Goal: Task Accomplishment & Management: Manage account settings

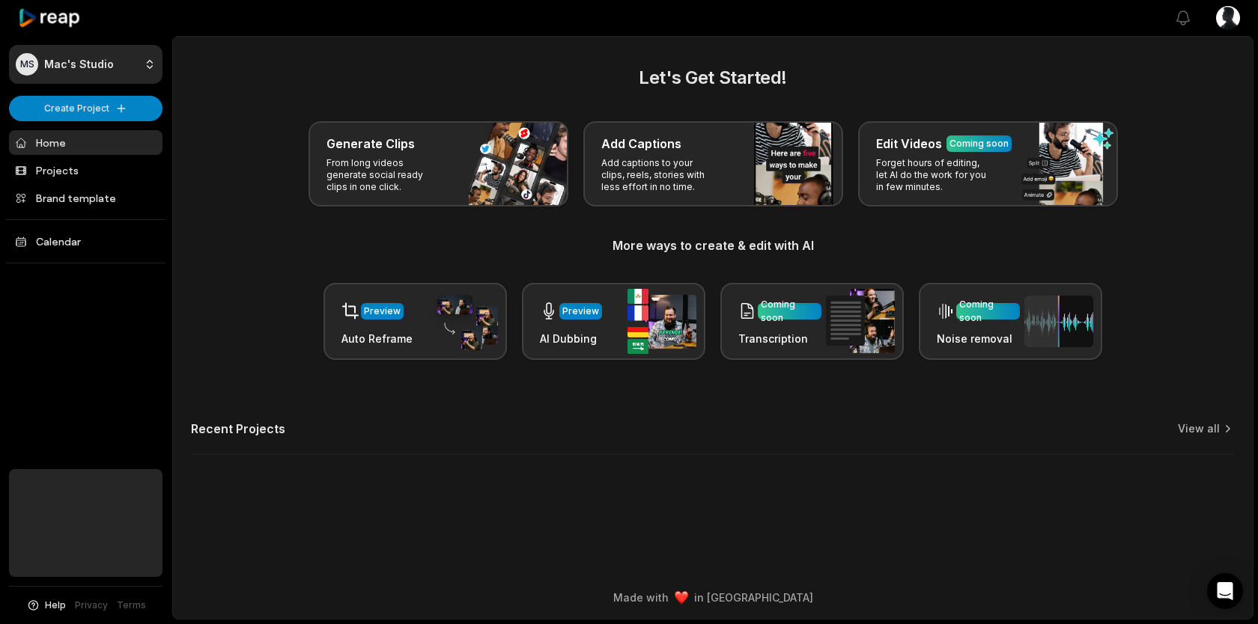
click at [76, 144] on link "Home" at bounding box center [85, 142] width 153 height 25
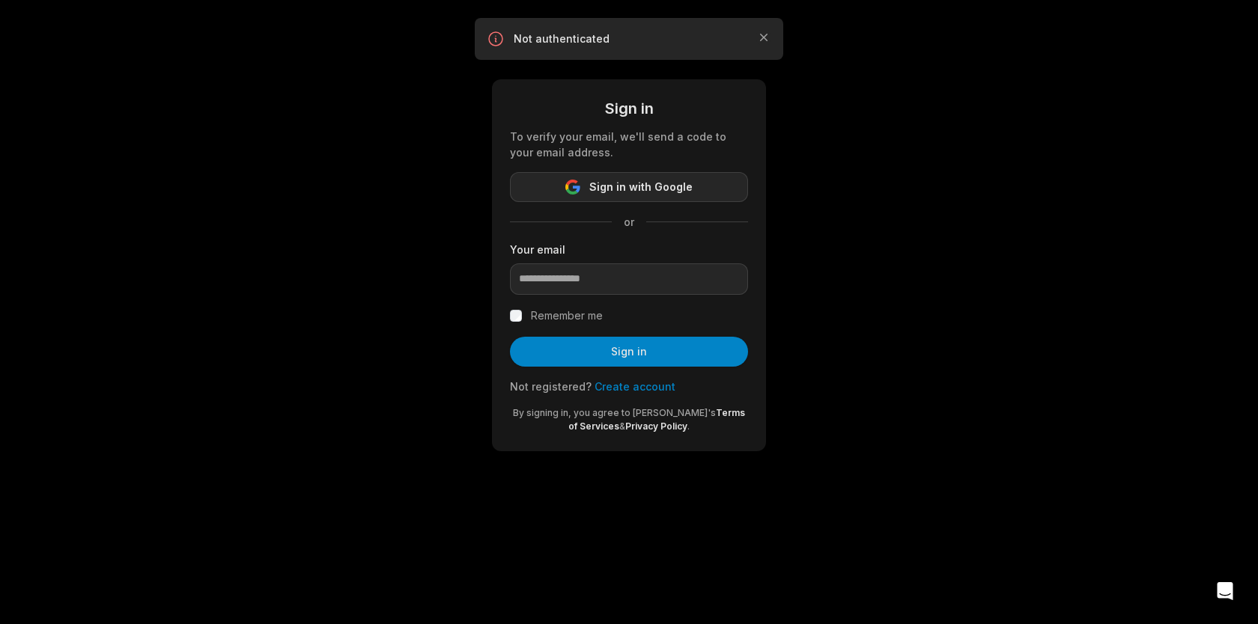
click at [656, 195] on span "Sign in with Google" at bounding box center [640, 187] width 103 height 18
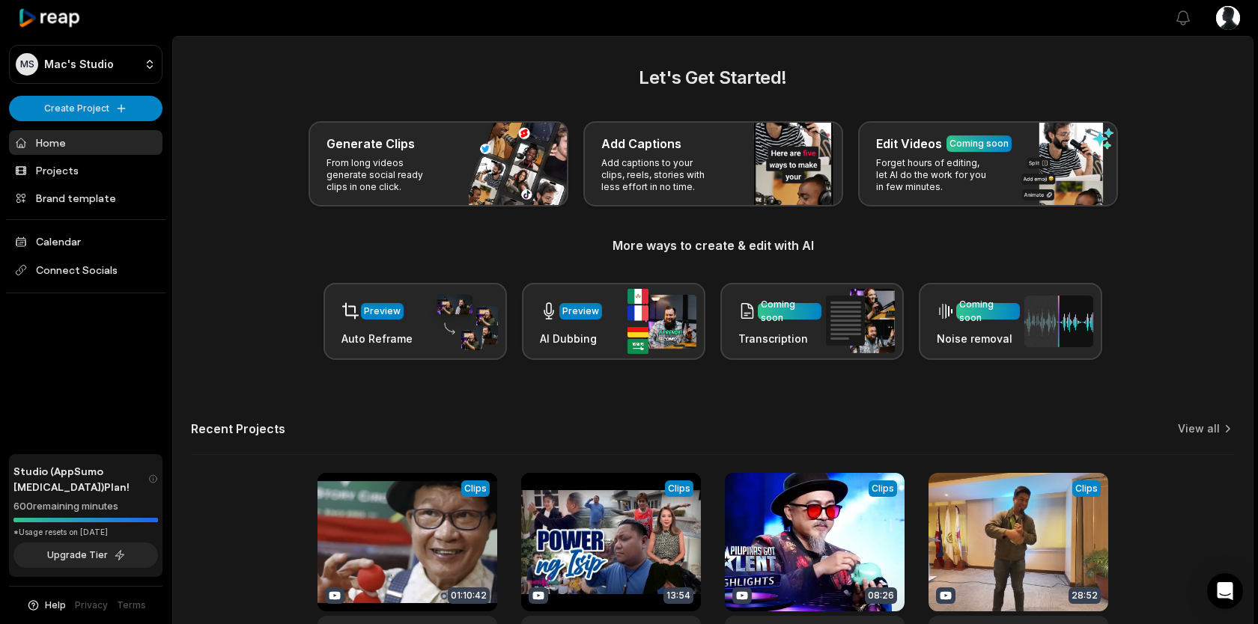
scroll to position [123, 0]
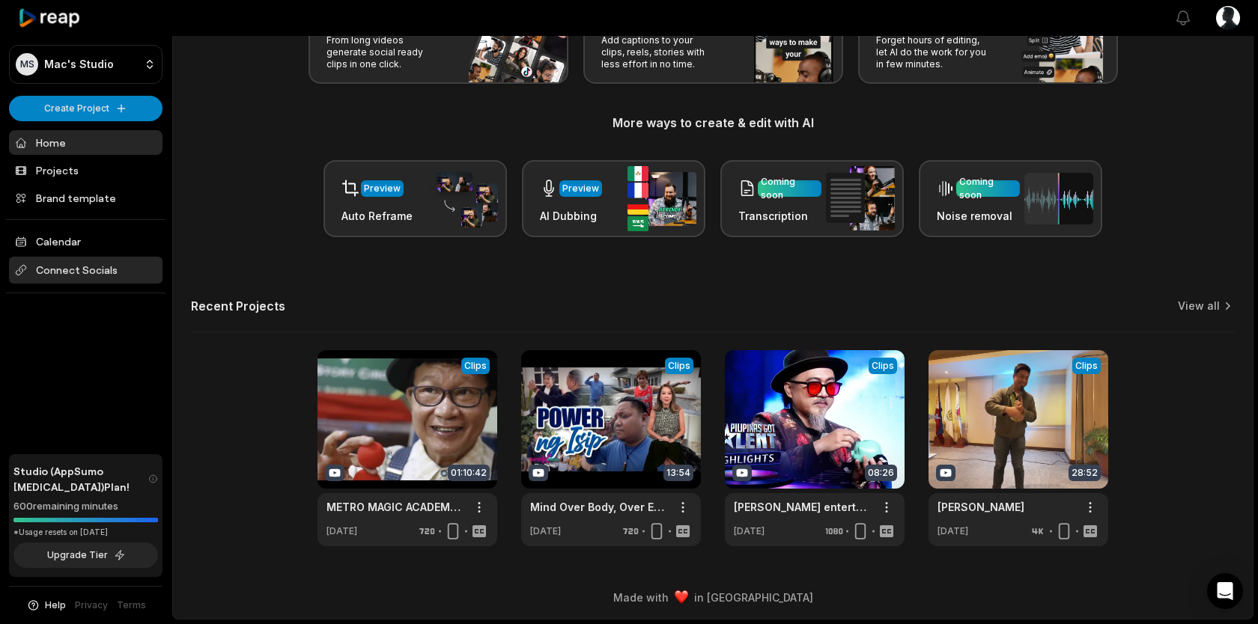
click at [87, 267] on span "Connect Socials" at bounding box center [85, 270] width 153 height 27
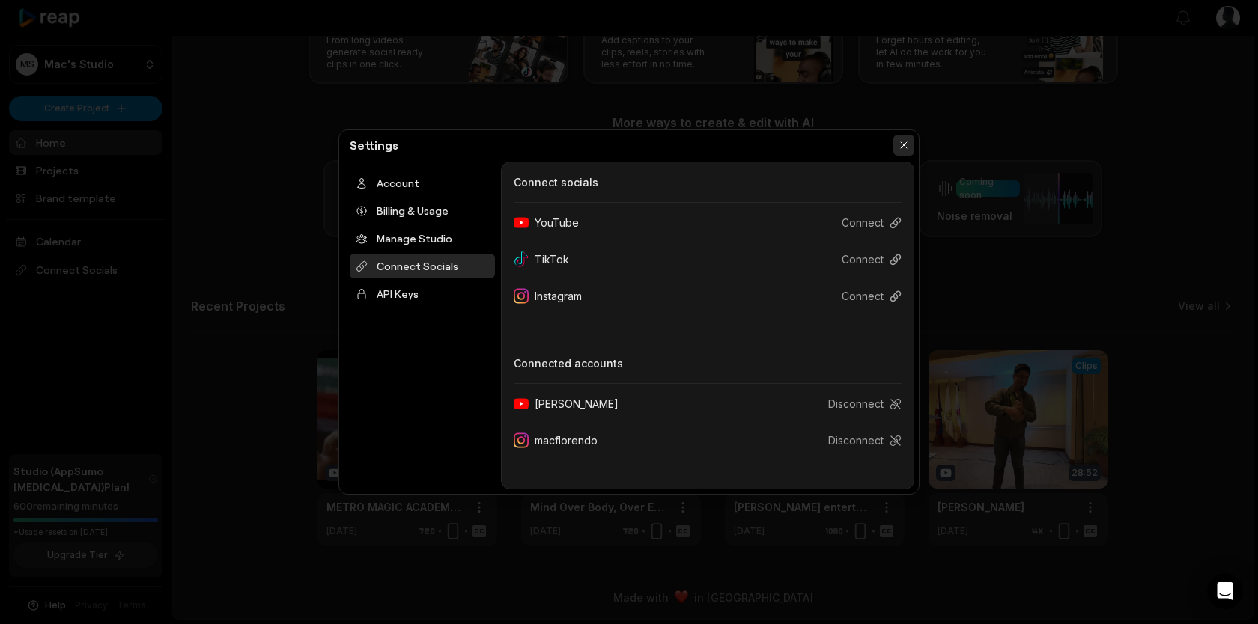
click at [905, 138] on button "button" at bounding box center [903, 145] width 21 height 21
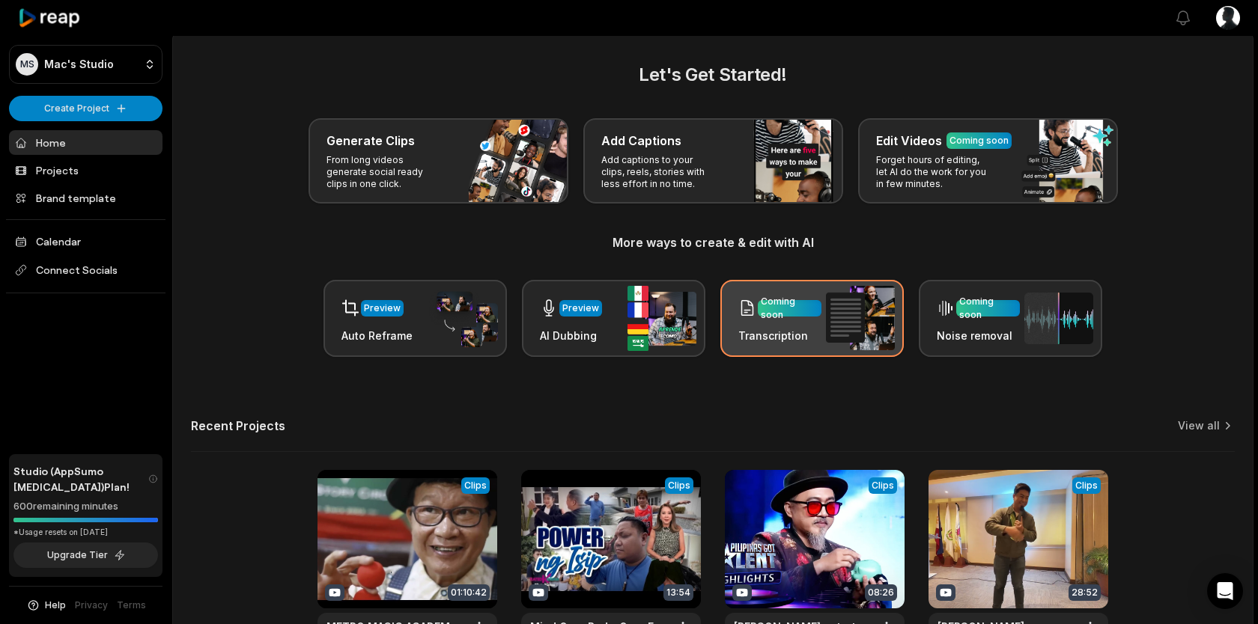
scroll to position [4, 0]
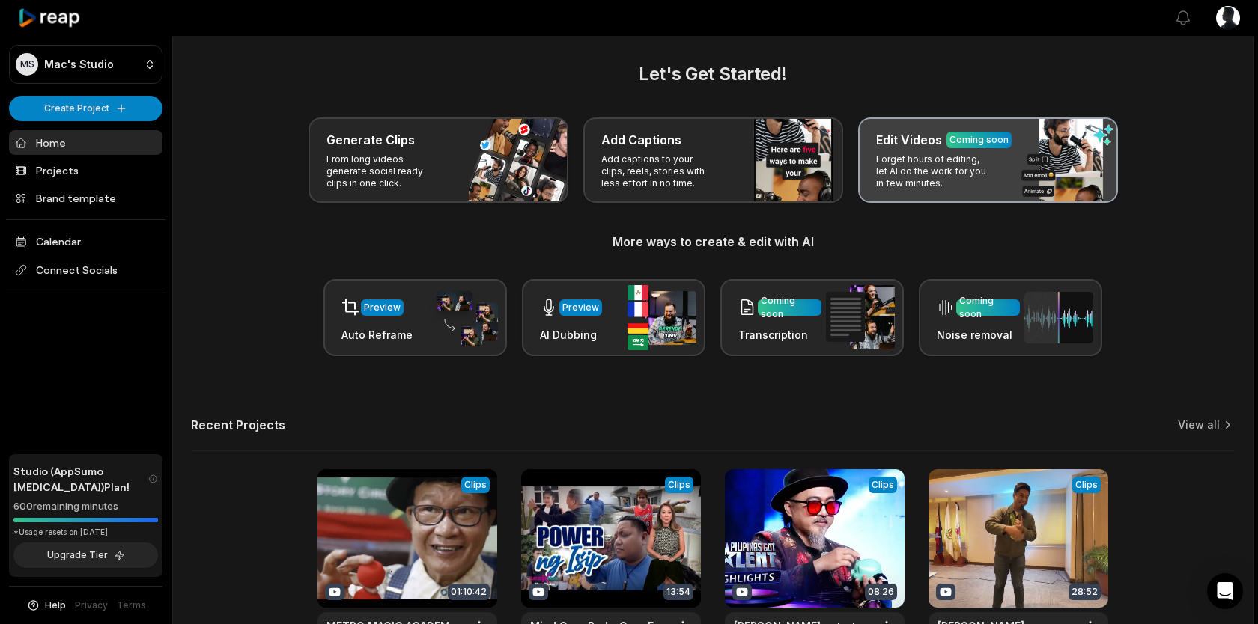
click at [894, 160] on p "Forget hours of editing, let AI do the work for you in few minutes." at bounding box center [934, 171] width 116 height 36
